Goal: Transaction & Acquisition: Purchase product/service

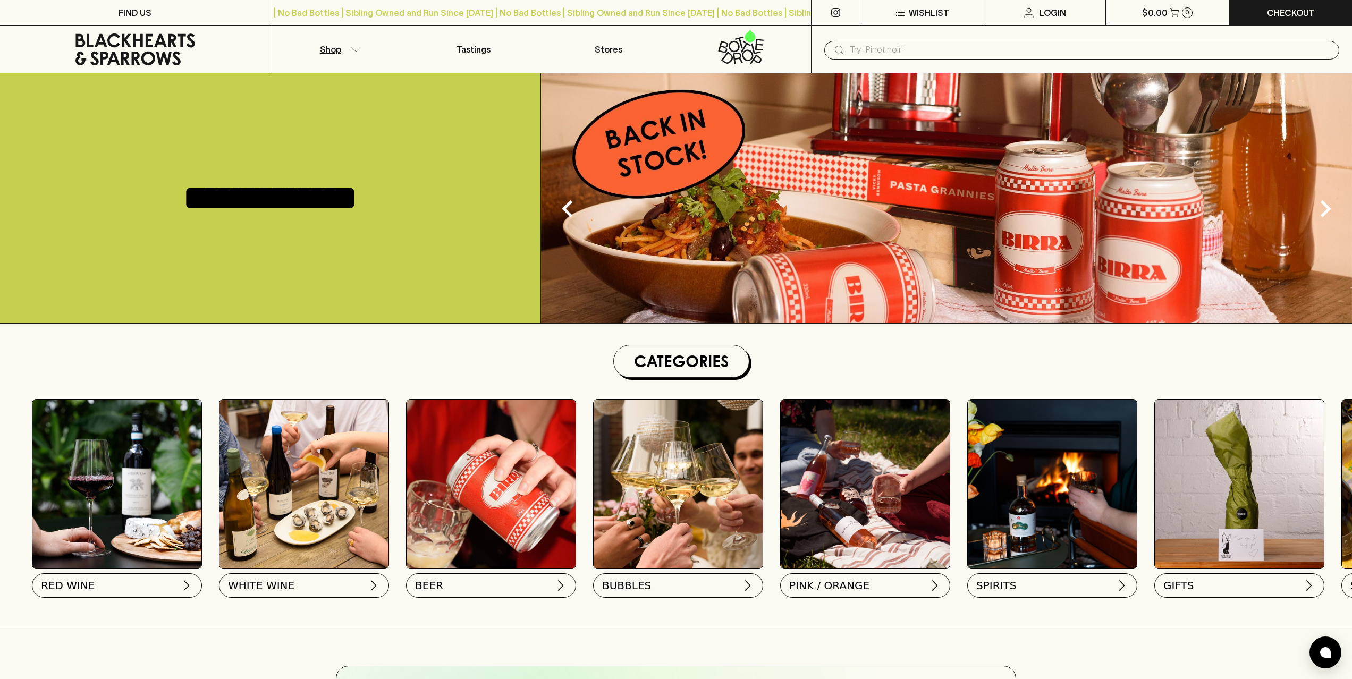
click at [352, 48] on icon "button" at bounding box center [356, 49] width 11 height 5
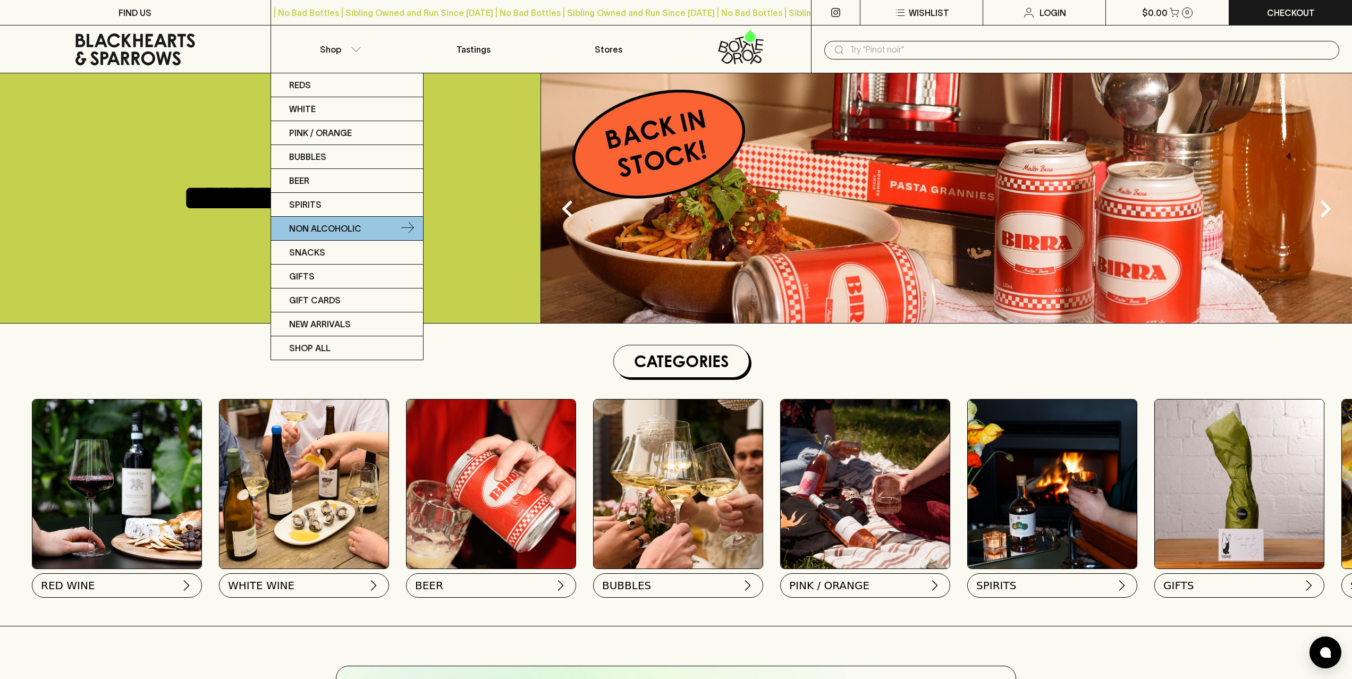
click at [358, 224] on p "Non Alcoholic" at bounding box center [325, 228] width 72 height 13
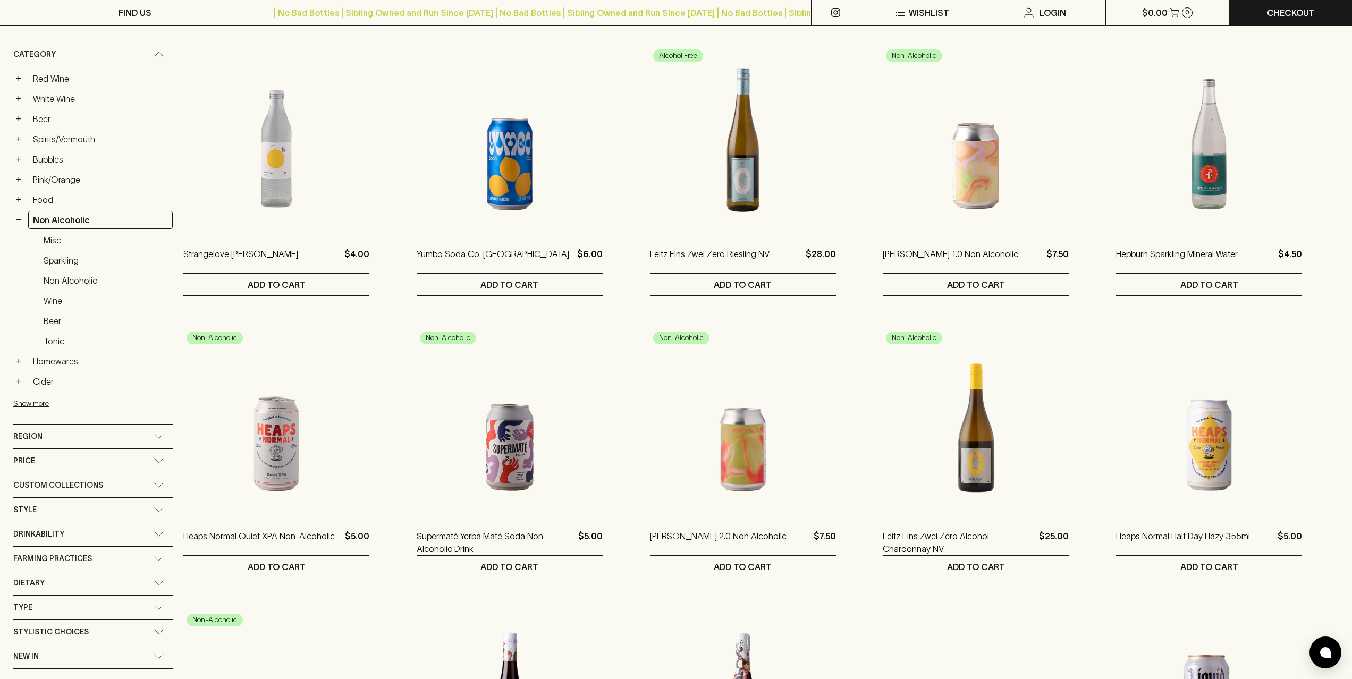
scroll to position [164, 0]
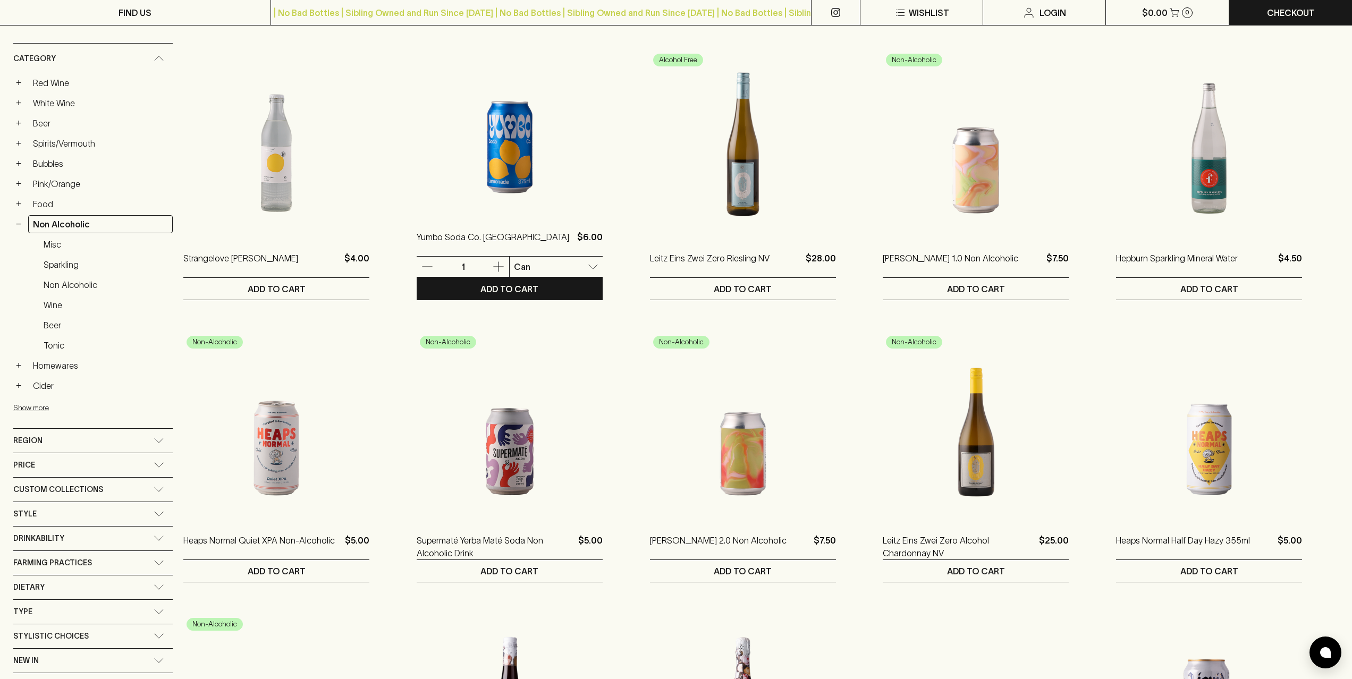
click at [510, 163] on img at bounding box center [510, 122] width 186 height 186
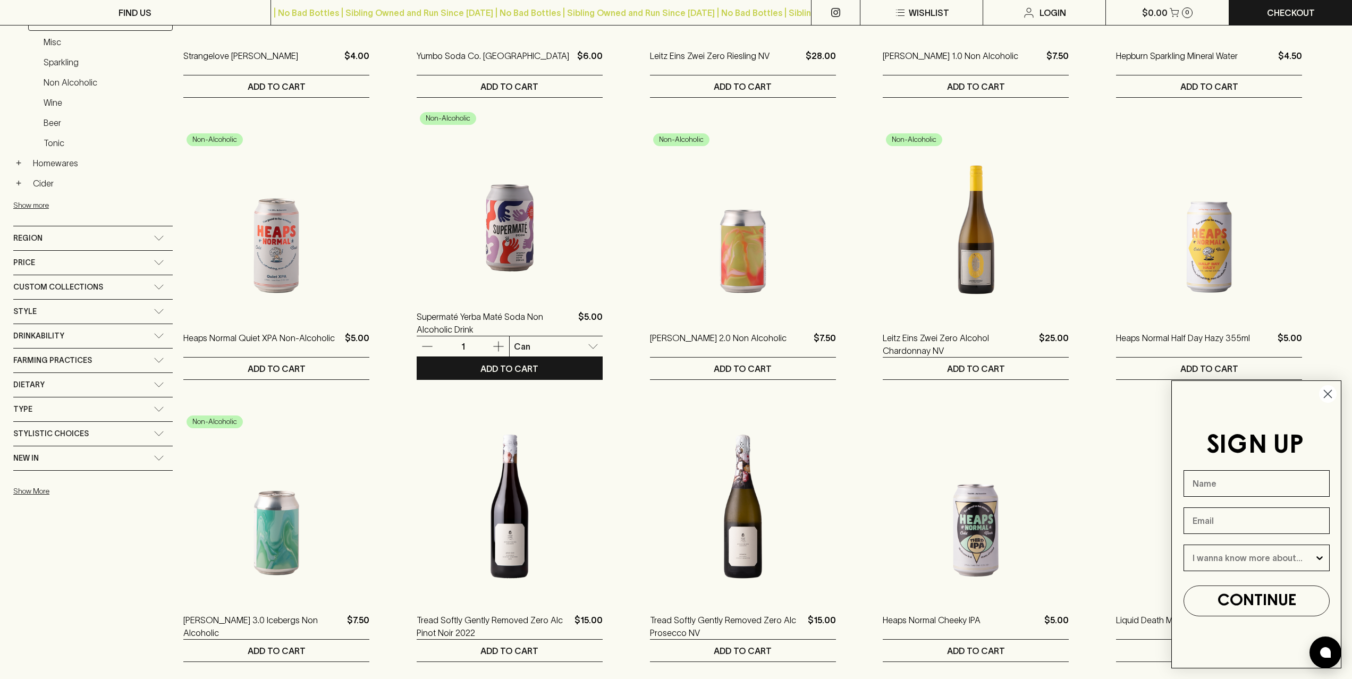
scroll to position [366, 0]
click at [501, 231] on img at bounding box center [510, 202] width 186 height 186
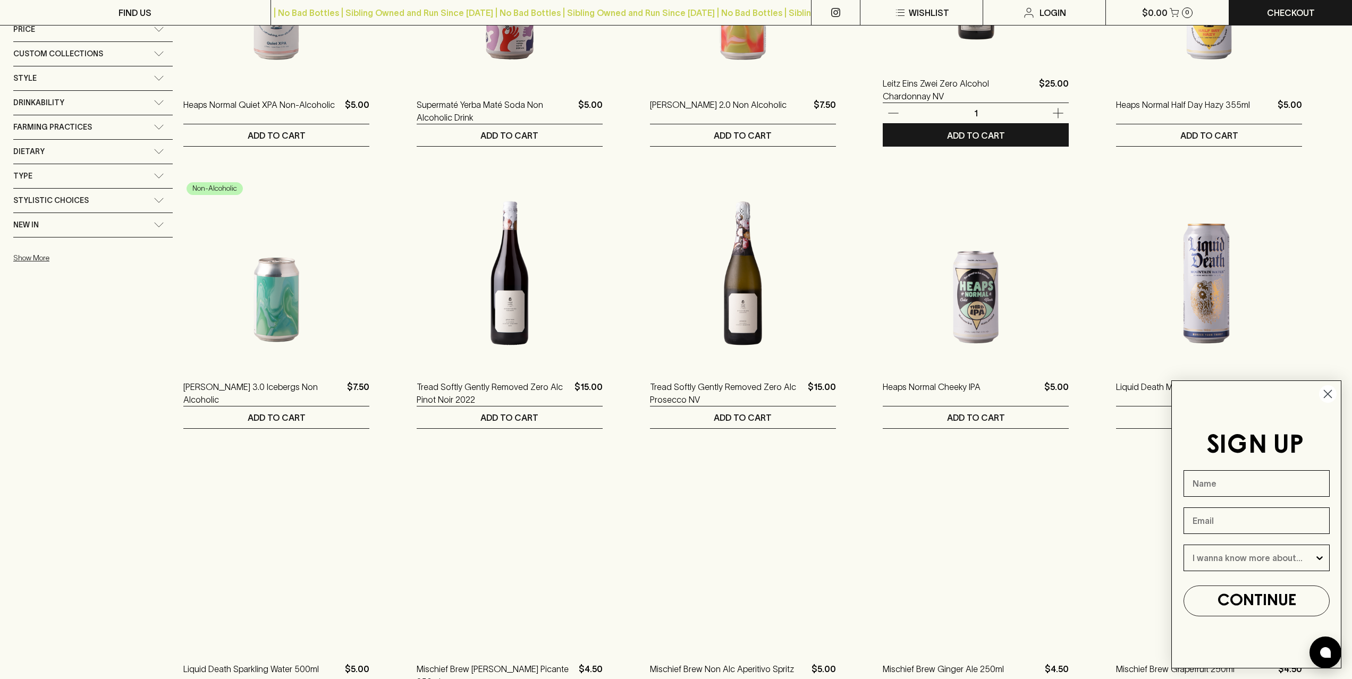
scroll to position [664, 0]
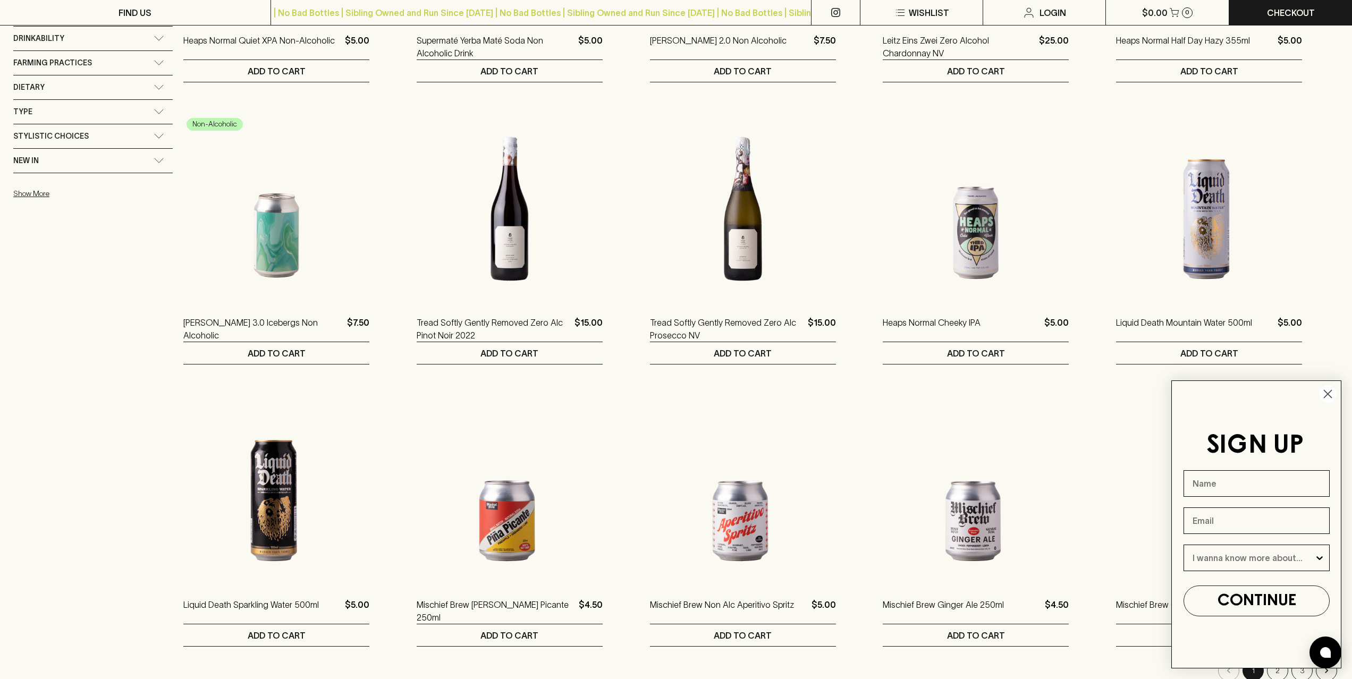
click at [1328, 394] on icon "Close dialog" at bounding box center [1328, 394] width 7 height 7
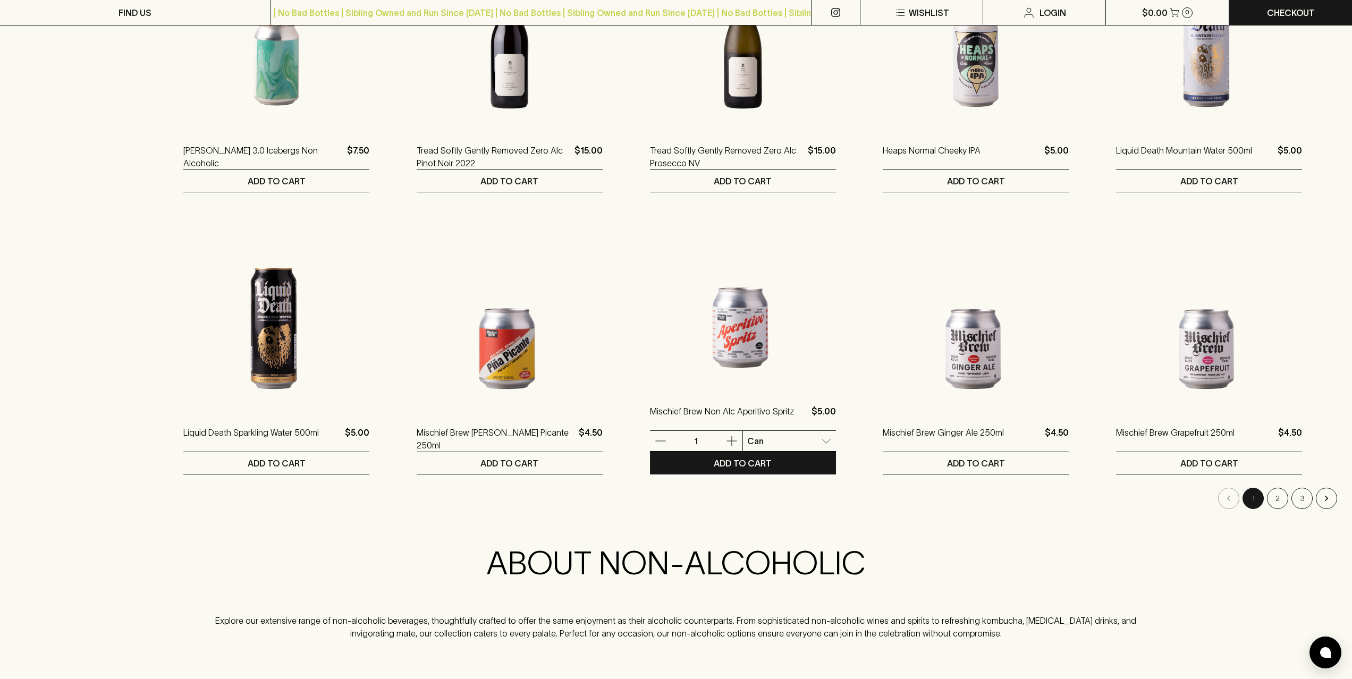
scroll to position [834, 0]
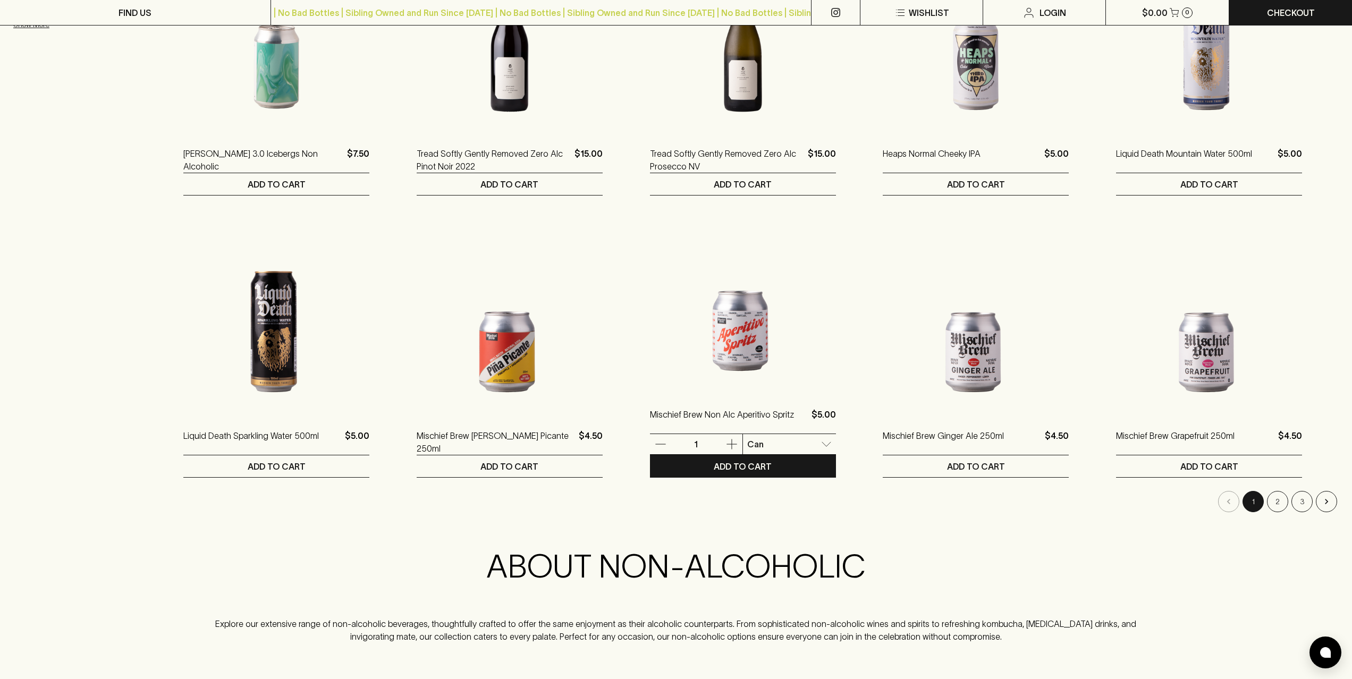
click at [746, 325] on img at bounding box center [743, 299] width 186 height 186
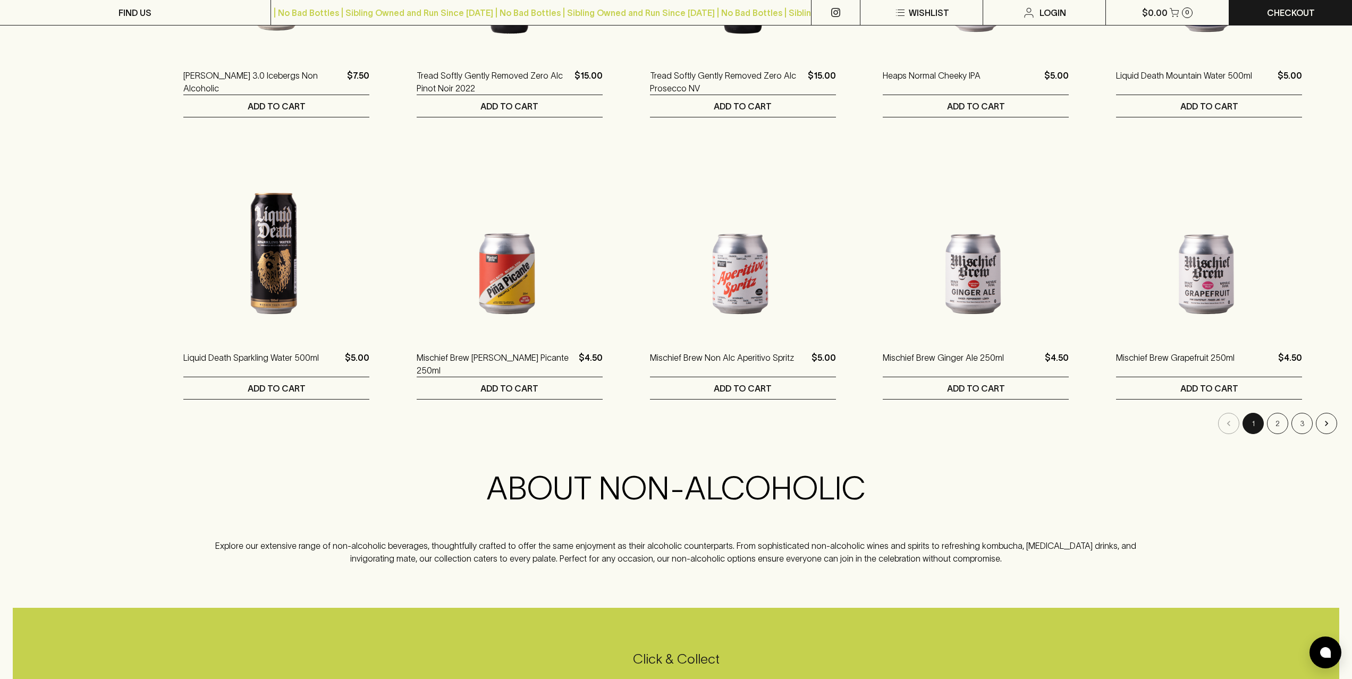
scroll to position [940, 0]
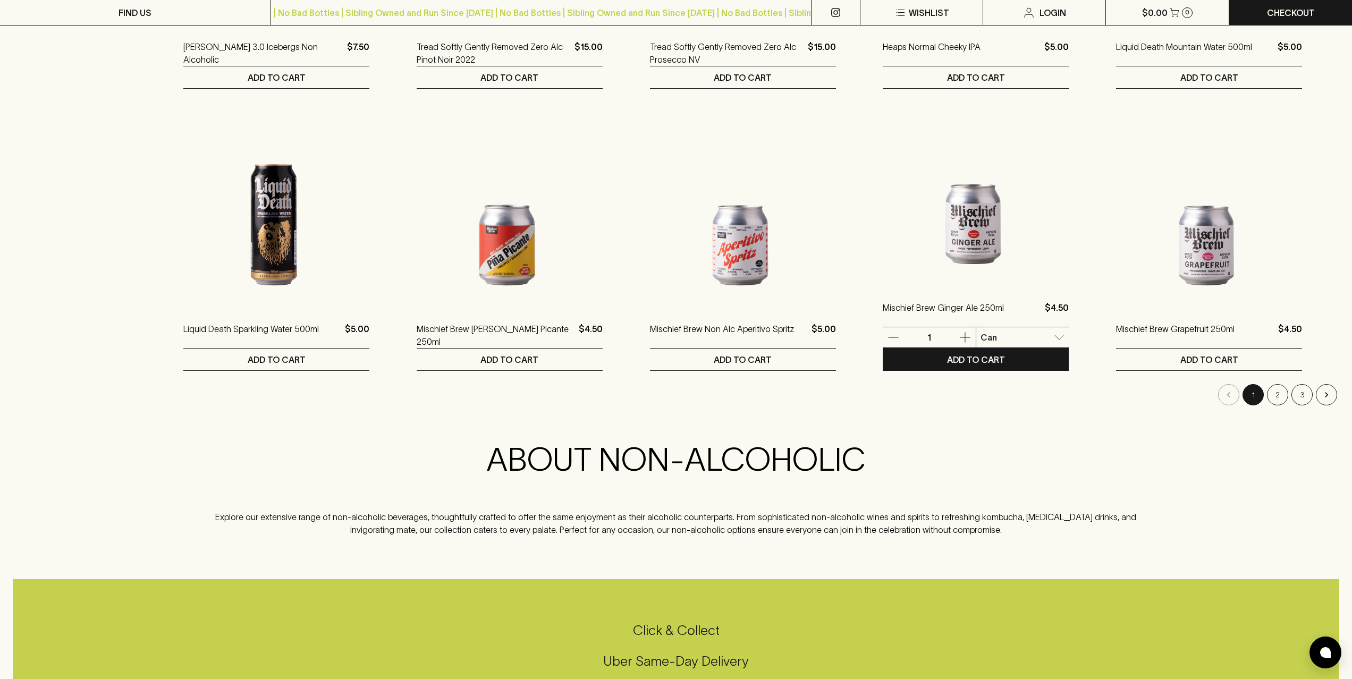
click at [975, 263] on img at bounding box center [976, 192] width 186 height 186
